Goal: Task Accomplishment & Management: Use online tool/utility

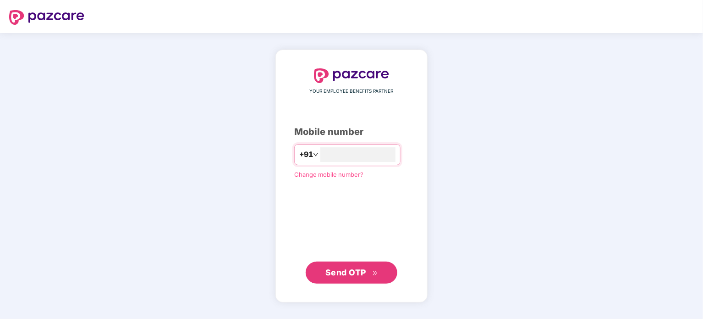
type input "**********"
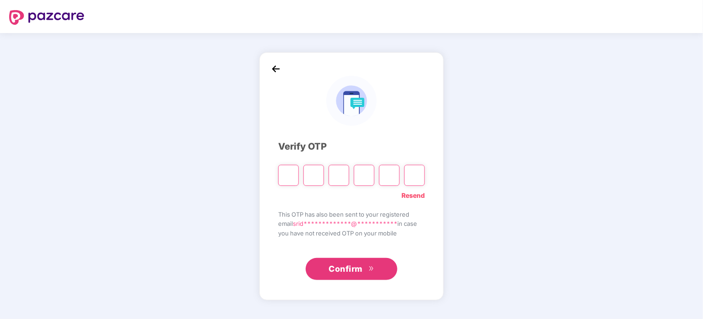
type input "*"
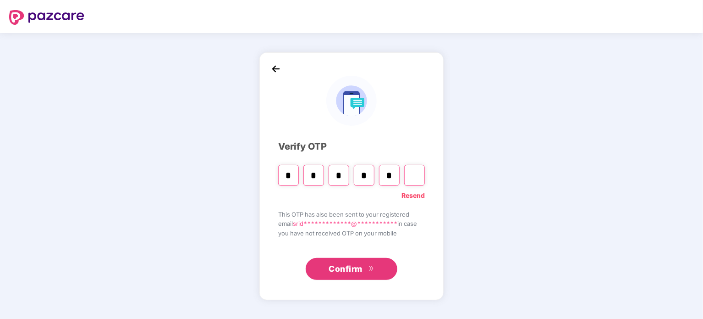
type input "*"
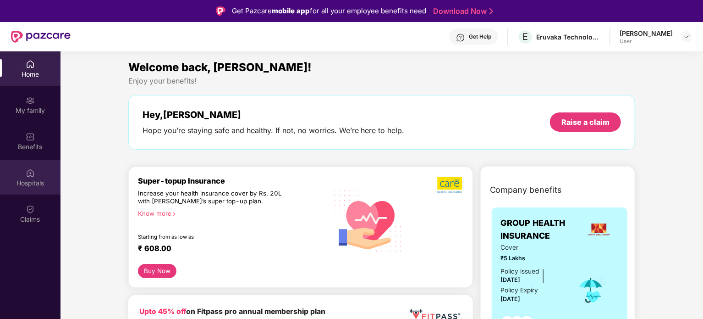
click at [17, 183] on div "Hospitals" at bounding box center [30, 182] width 60 height 9
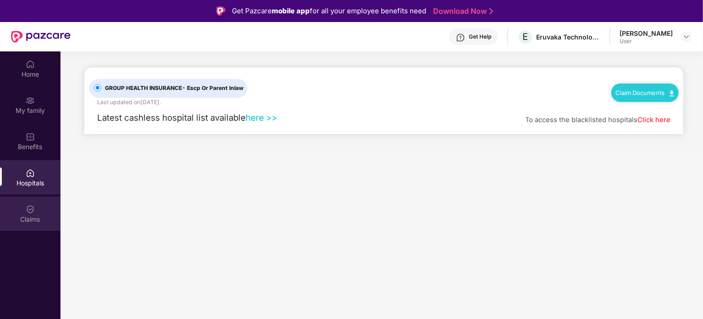
click at [29, 224] on div "Claims" at bounding box center [30, 213] width 60 height 34
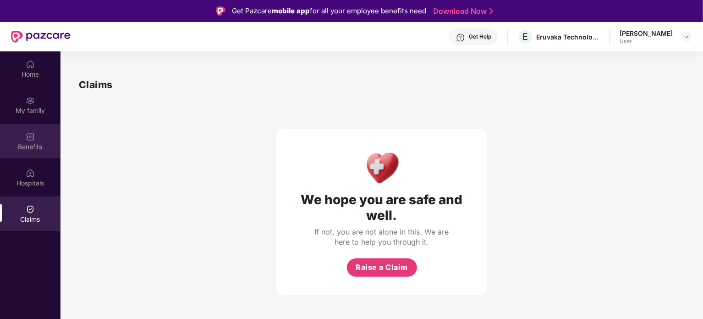
click at [37, 147] on div "Benefits" at bounding box center [30, 146] width 60 height 9
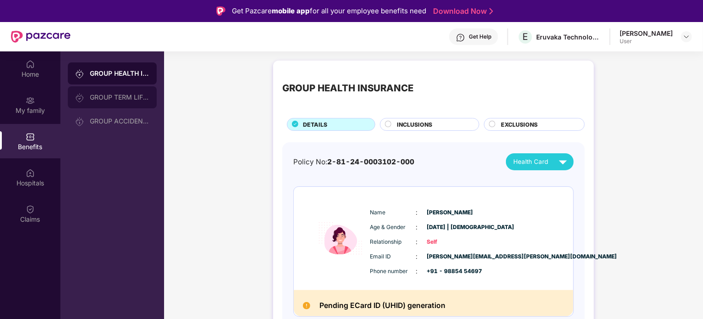
click at [115, 102] on div "GROUP TERM LIFE INSURANCE" at bounding box center [112, 97] width 89 height 22
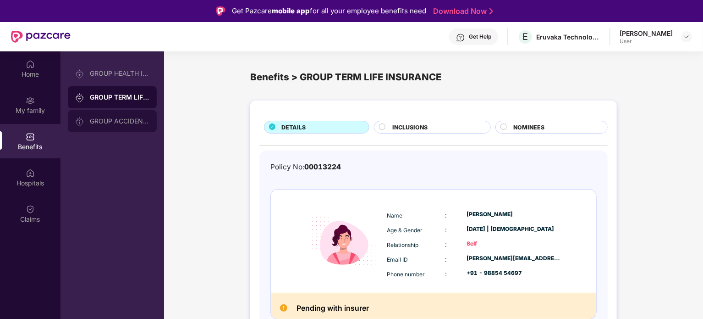
click at [111, 115] on div "GROUP ACCIDENTAL INSURANCE" at bounding box center [112, 121] width 89 height 22
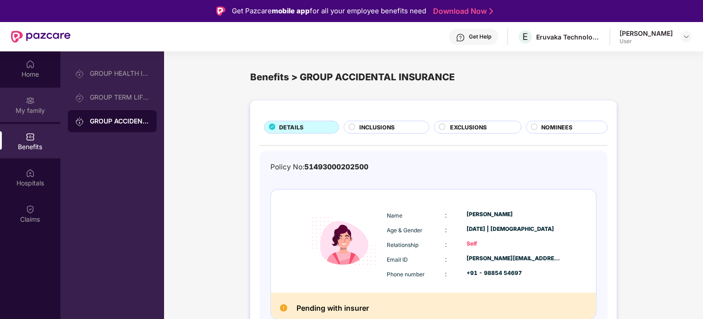
click at [33, 109] on div "My family" at bounding box center [30, 110] width 60 height 9
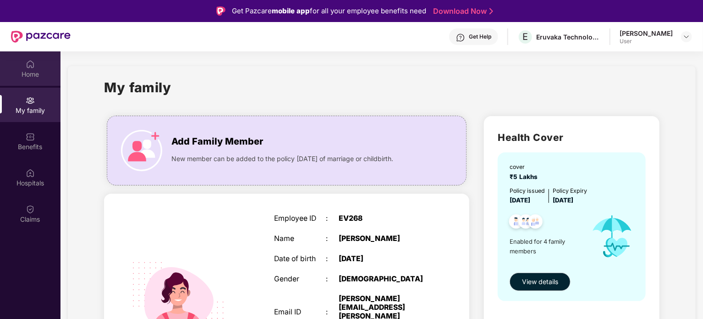
click at [45, 77] on div "Home" at bounding box center [30, 74] width 60 height 9
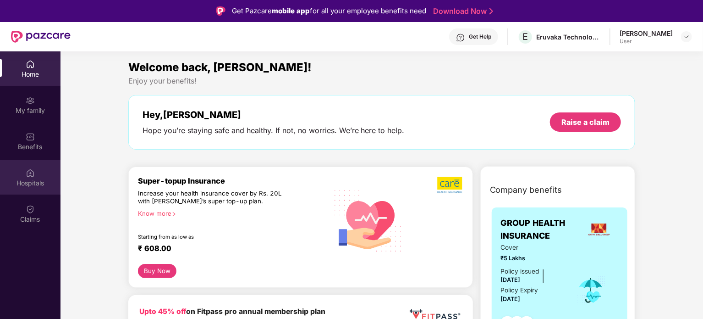
click at [32, 186] on div "Hospitals" at bounding box center [30, 182] width 60 height 9
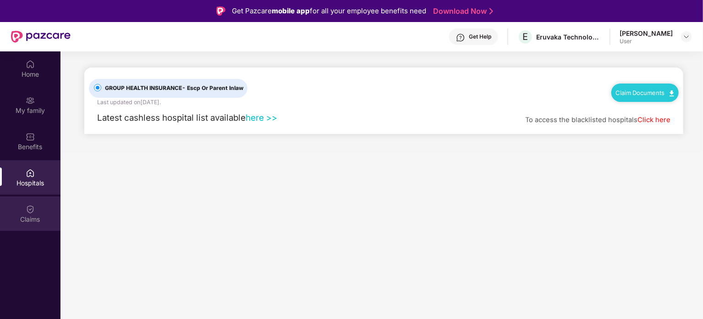
click at [28, 216] on div "Claims" at bounding box center [30, 218] width 60 height 9
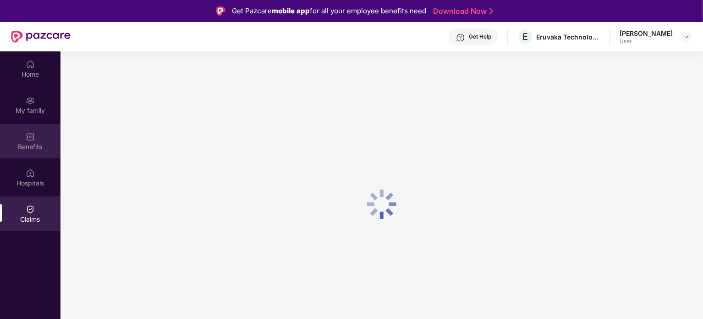
click at [35, 144] on div "Benefits" at bounding box center [30, 146] width 60 height 9
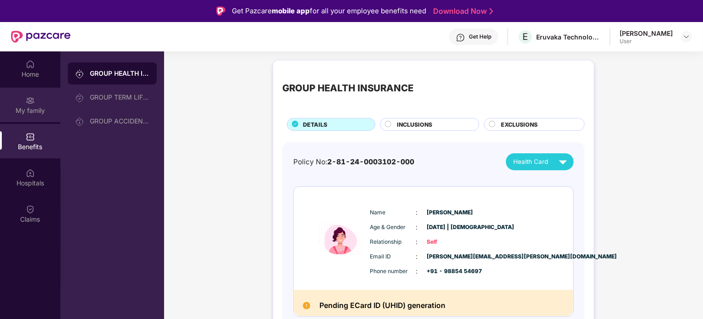
click at [15, 94] on div "My family" at bounding box center [30, 105] width 60 height 34
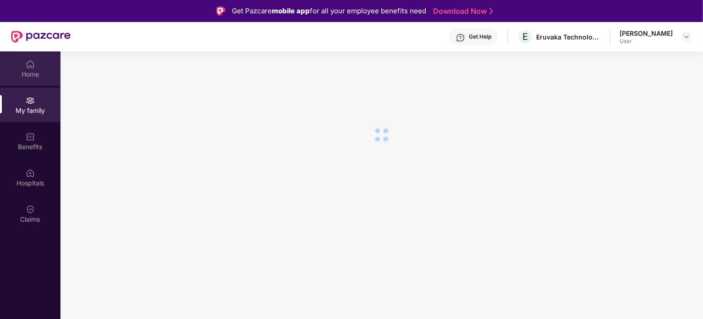
click at [35, 71] on div "Home" at bounding box center [30, 74] width 60 height 9
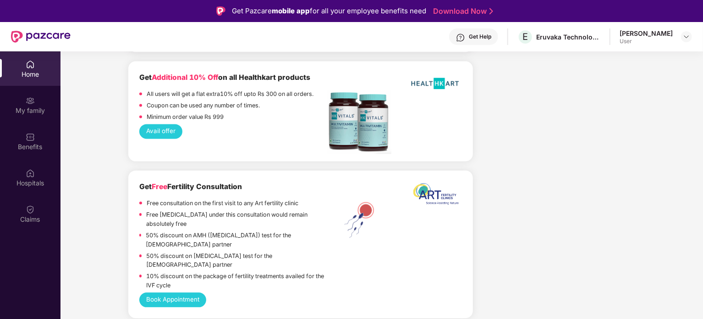
scroll to position [1008, 0]
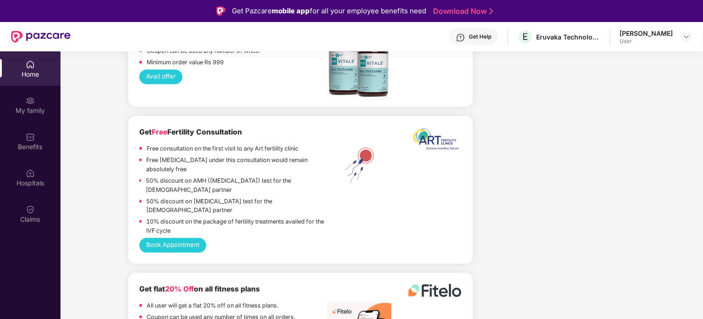
click at [167, 237] on button "Book Appointment" at bounding box center [172, 244] width 67 height 15
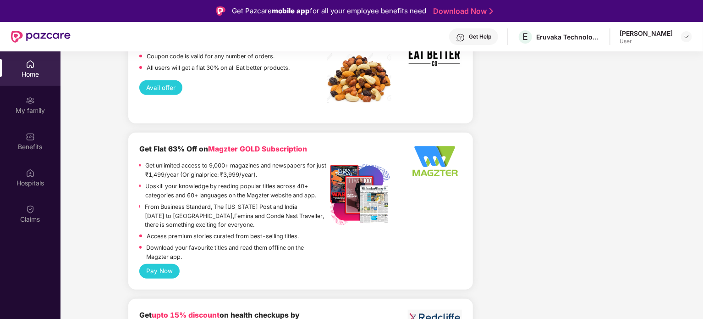
scroll to position [1969, 0]
